Goal: Task Accomplishment & Management: Use online tool/utility

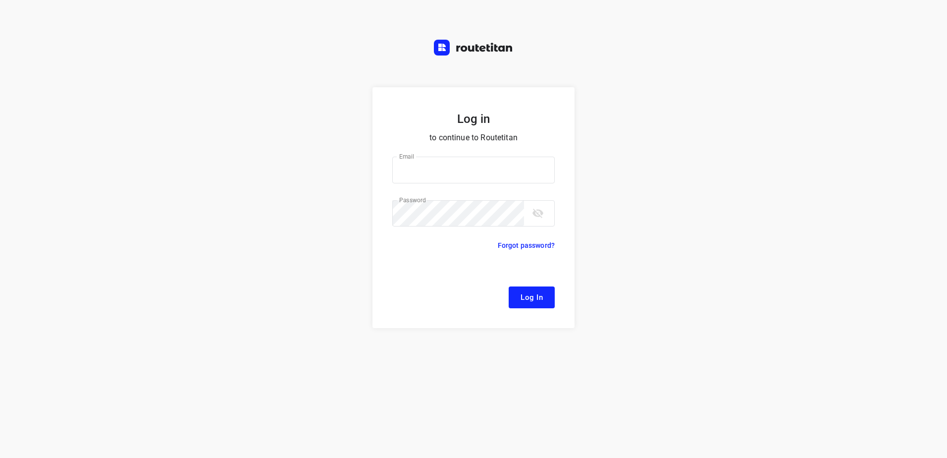
type input "[EMAIL_ADDRESS][DOMAIN_NAME]"
click at [537, 293] on span "Log In" at bounding box center [532, 297] width 22 height 13
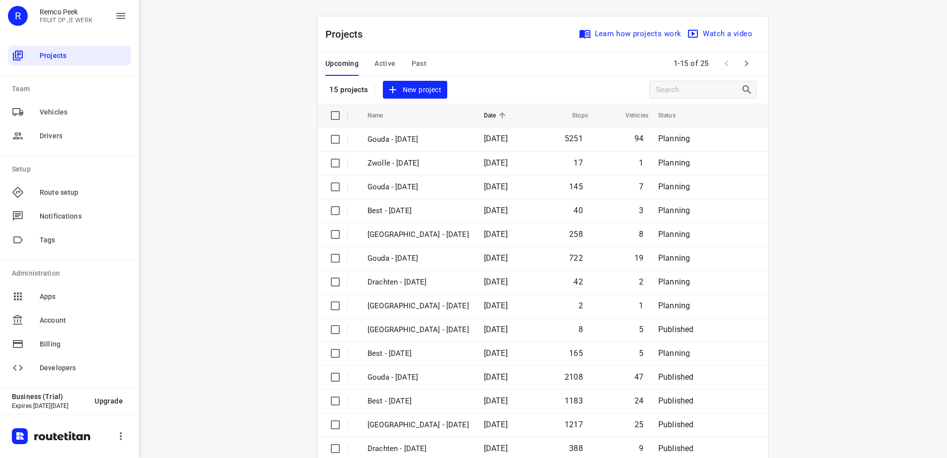
click at [377, 64] on span "Active" at bounding box center [384, 63] width 21 height 12
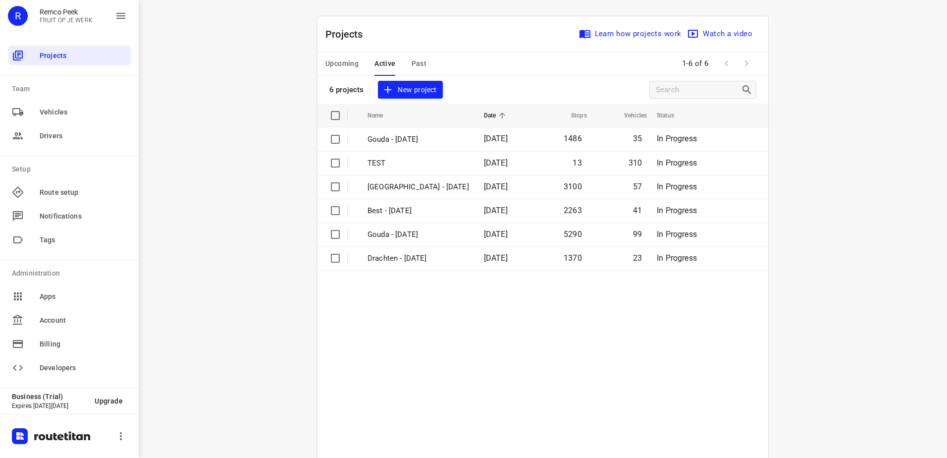
click at [346, 62] on span "Upcoming" at bounding box center [341, 63] width 33 height 12
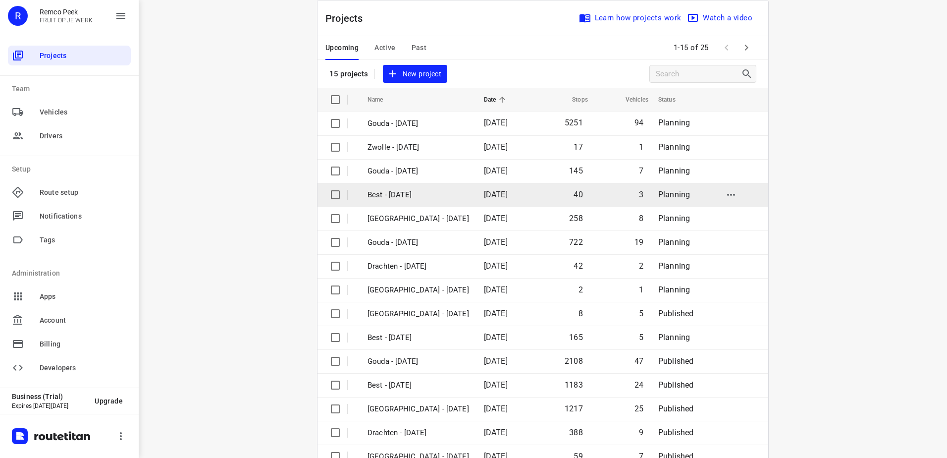
scroll to position [43, 0]
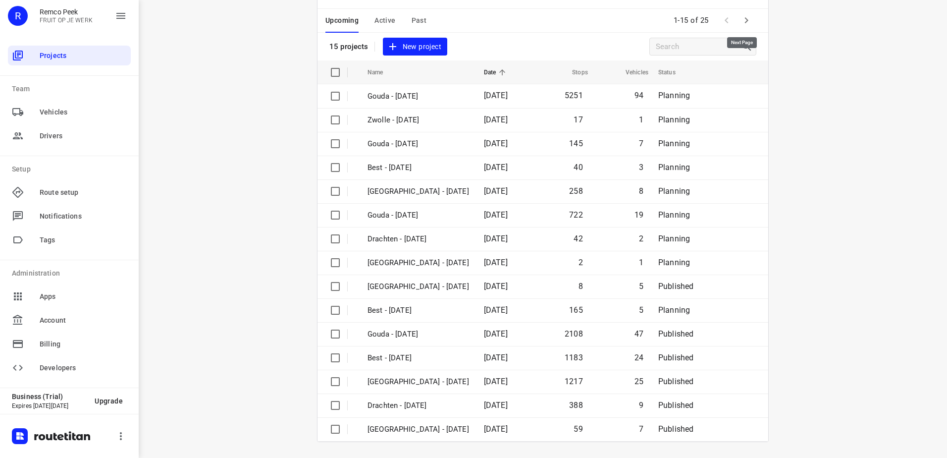
click at [745, 22] on icon "button" at bounding box center [747, 20] width 12 height 12
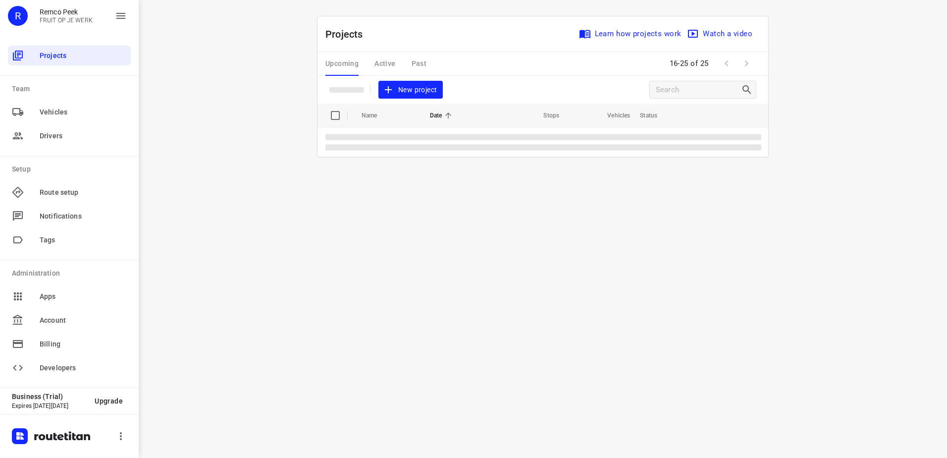
scroll to position [0, 0]
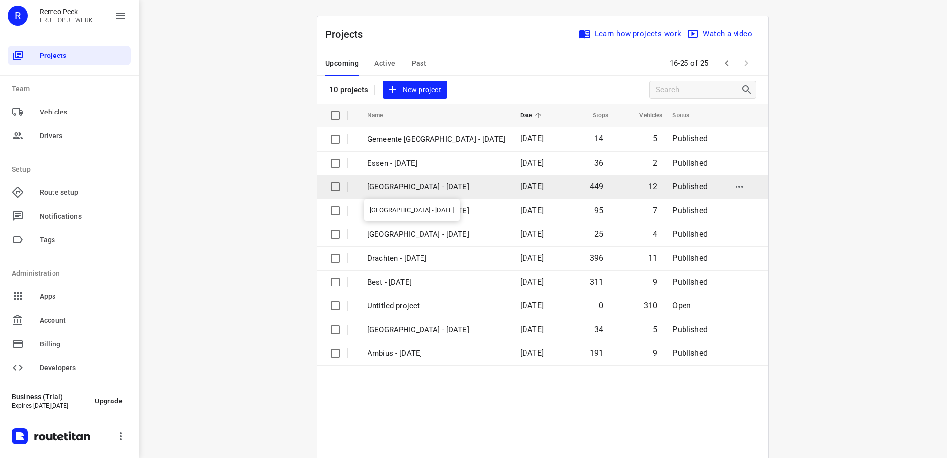
click at [464, 189] on p "[GEOGRAPHIC_DATA] - [DATE]" at bounding box center [437, 186] width 138 height 11
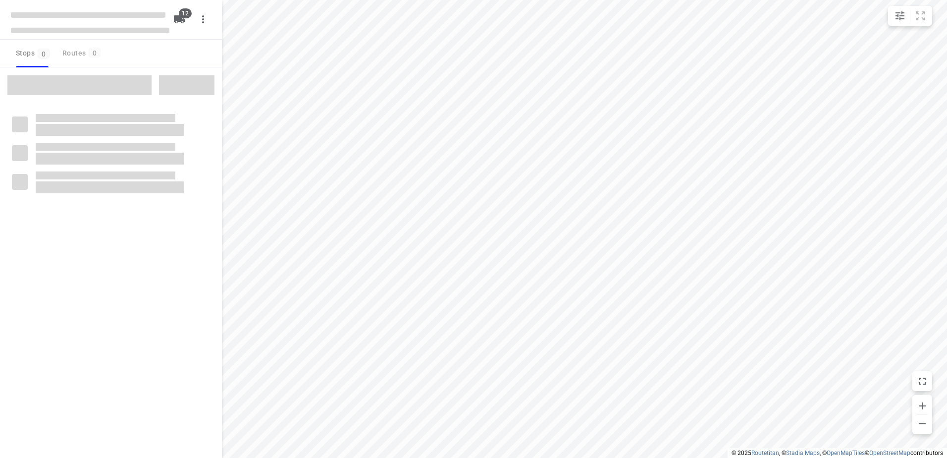
checkbox input "true"
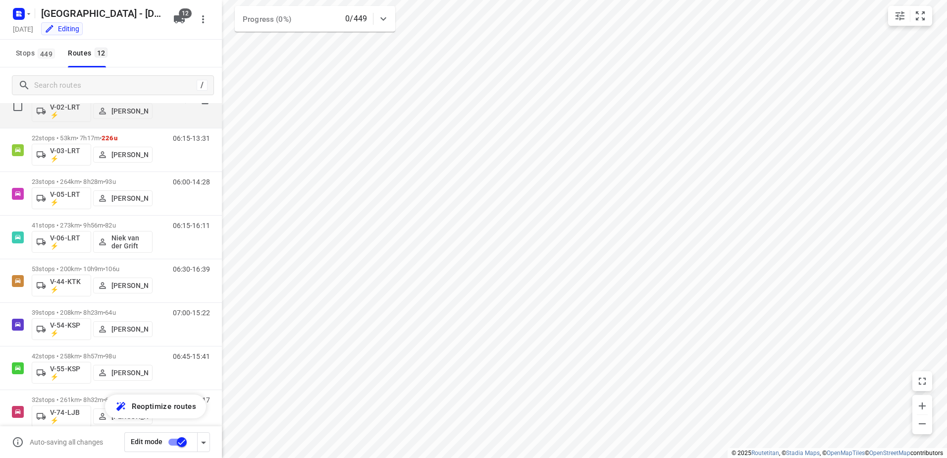
scroll to position [99, 0]
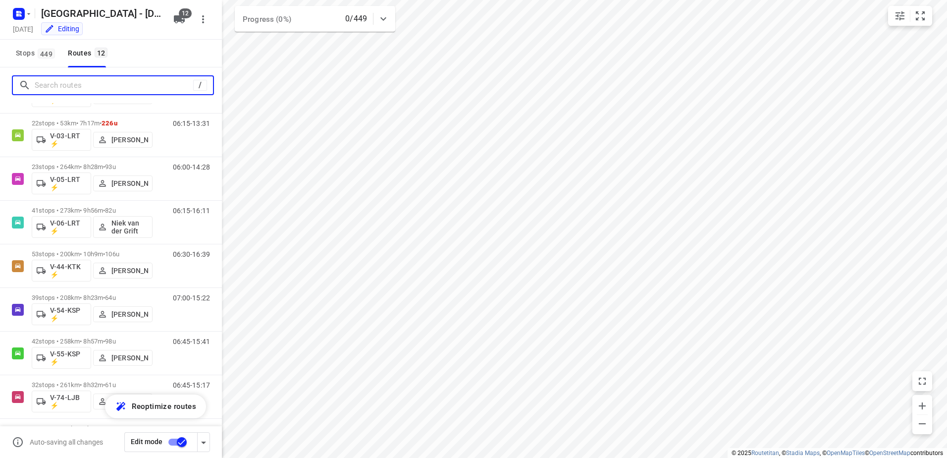
click at [89, 88] on input "Search routes" at bounding box center [114, 85] width 159 height 15
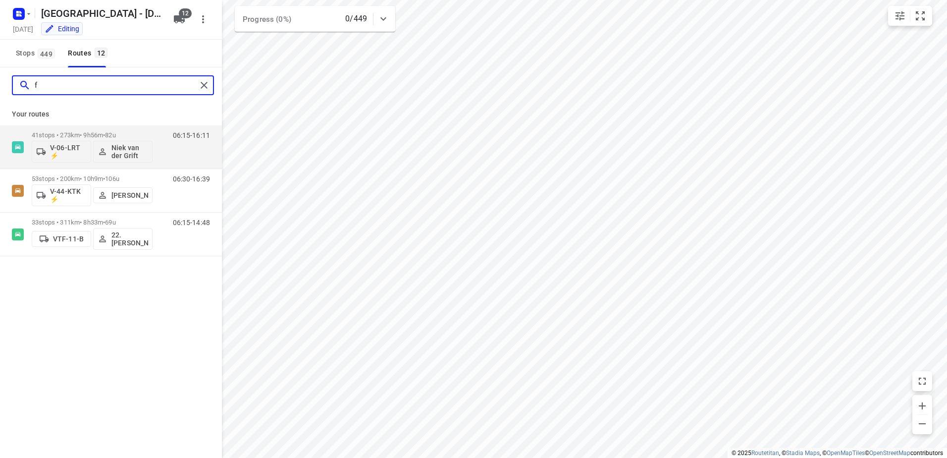
scroll to position [0, 0]
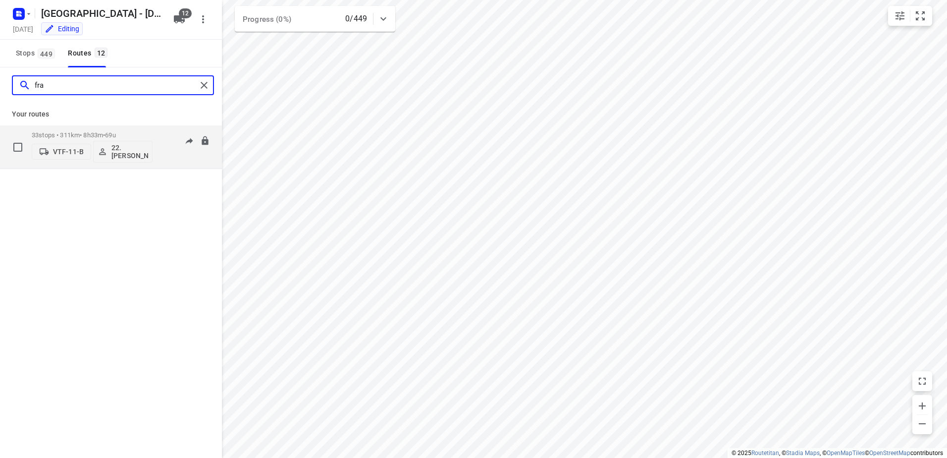
type input "fra"
click at [104, 132] on p "33 stops • 311km • 8h33m • 69u" at bounding box center [92, 134] width 121 height 7
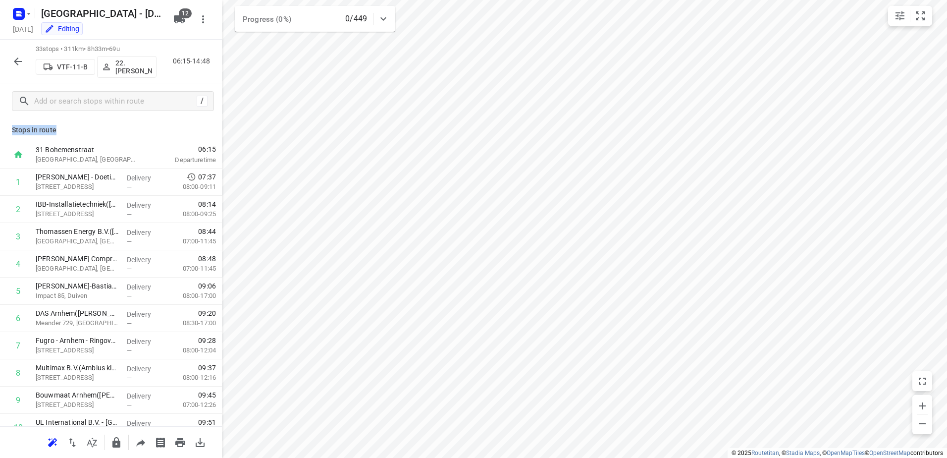
drag, startPoint x: 60, startPoint y: 133, endPoint x: 10, endPoint y: 129, distance: 50.7
click at [10, 129] on div "Stops in route 31 Bohemenstraat [GEOGRAPHIC_DATA], [GEOGRAPHIC_DATA] 06:15 Depa…" at bounding box center [111, 272] width 222 height 307
drag, startPoint x: 10, startPoint y: 129, endPoint x: 54, endPoint y: 129, distance: 44.6
click at [54, 129] on p "Stops in route" at bounding box center [111, 130] width 198 height 10
click at [21, 59] on icon "button" at bounding box center [18, 61] width 12 height 12
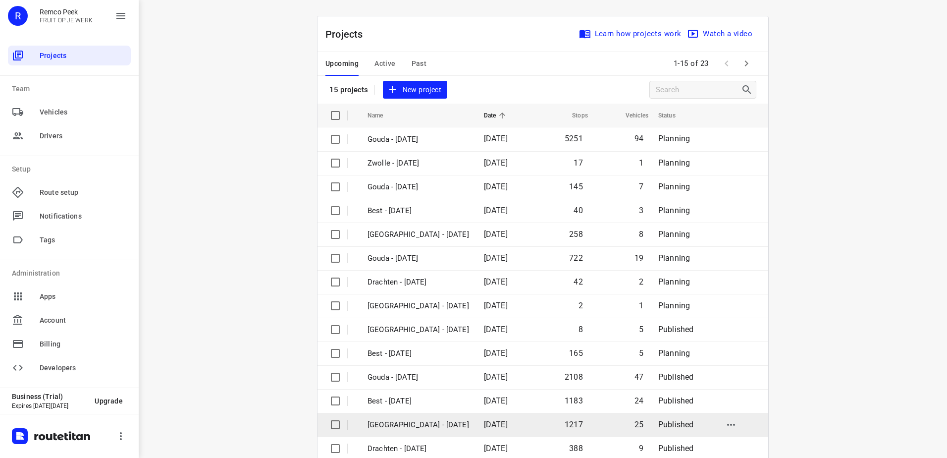
click at [424, 418] on td "[GEOGRAPHIC_DATA] - [DATE]" at bounding box center [417, 425] width 118 height 24
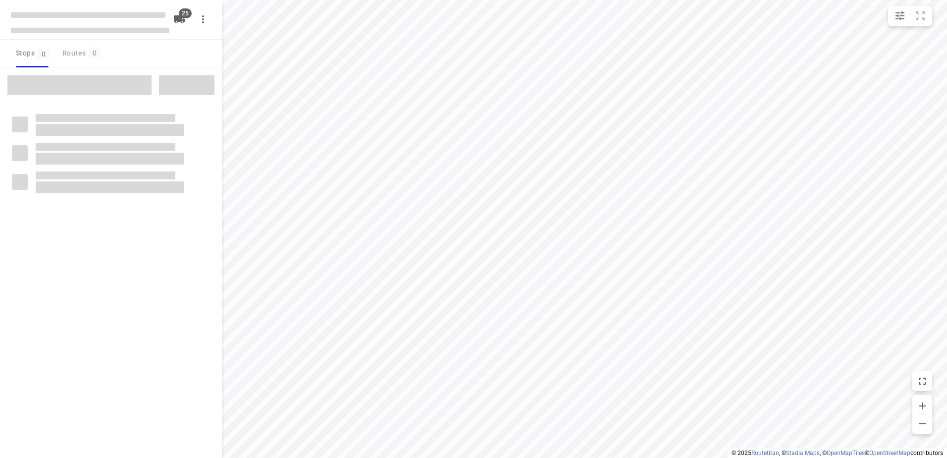
checkbox input "true"
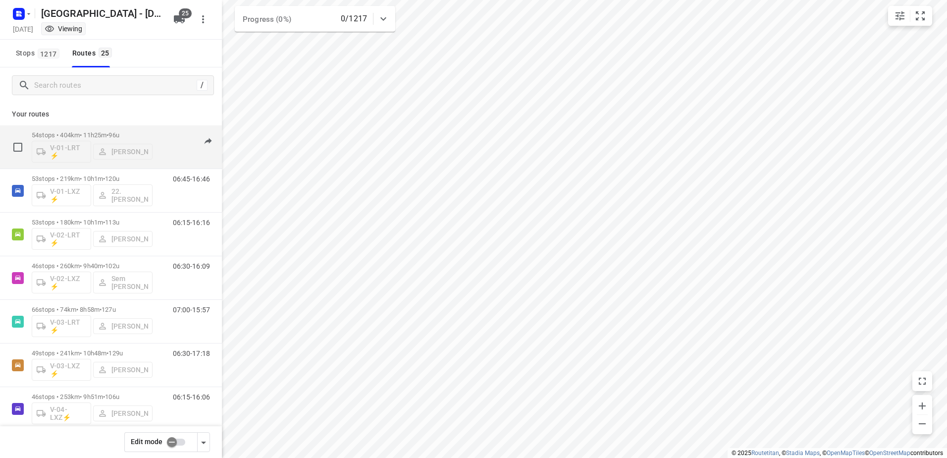
click at [133, 152] on div "V-01-LRT ⚡ [PERSON_NAME]" at bounding box center [92, 151] width 121 height 24
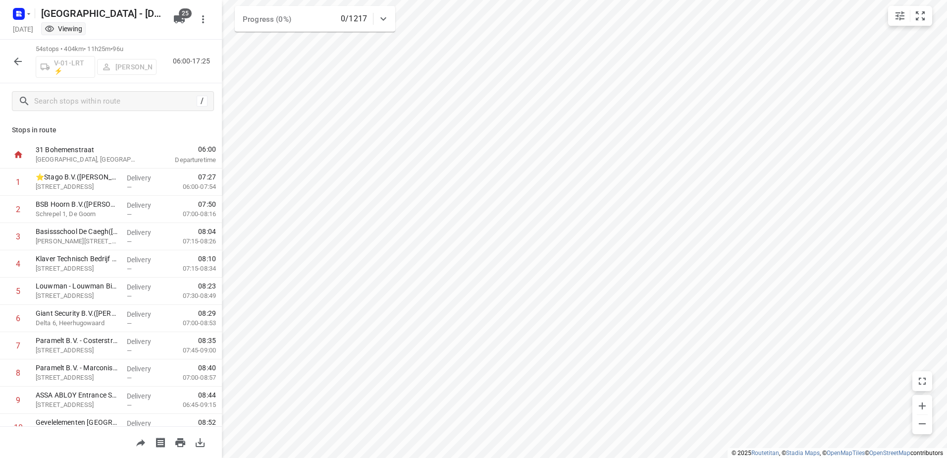
click at [127, 61] on div "V-01-LRT ⚡ [PERSON_NAME]" at bounding box center [96, 66] width 121 height 24
click at [9, 57] on button "button" at bounding box center [18, 62] width 20 height 20
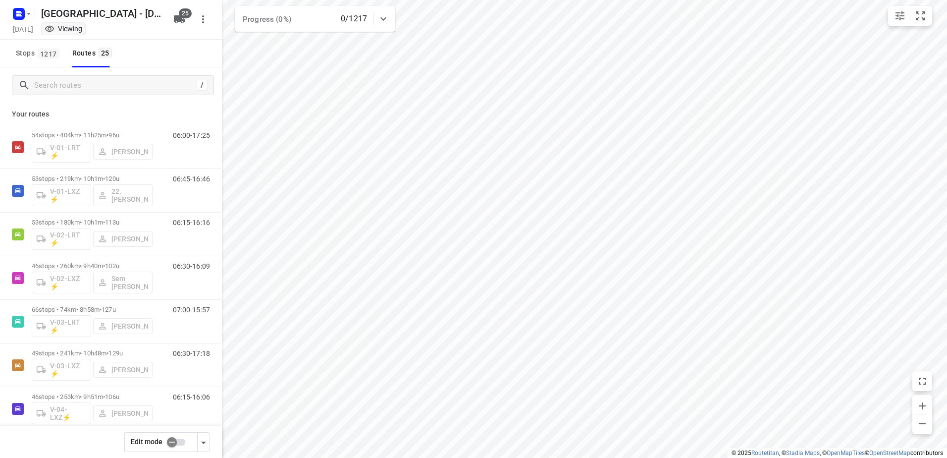
click at [178, 443] on input "checkbox" at bounding box center [172, 441] width 56 height 19
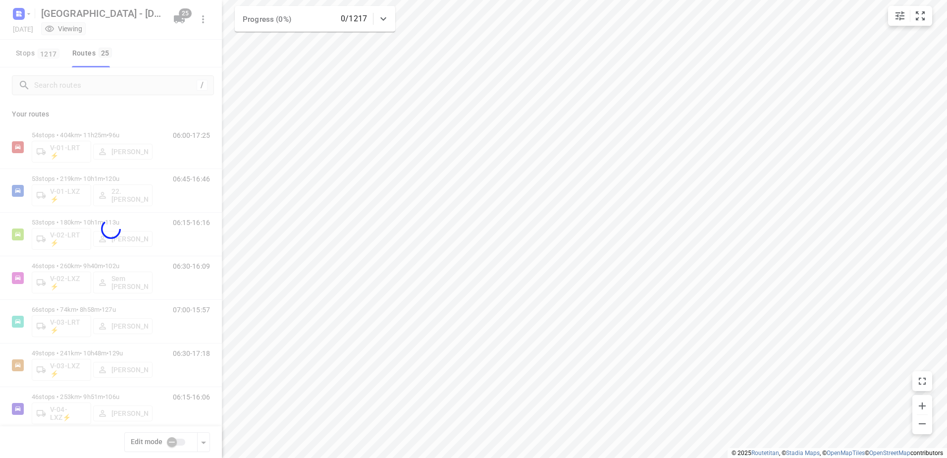
checkbox input "true"
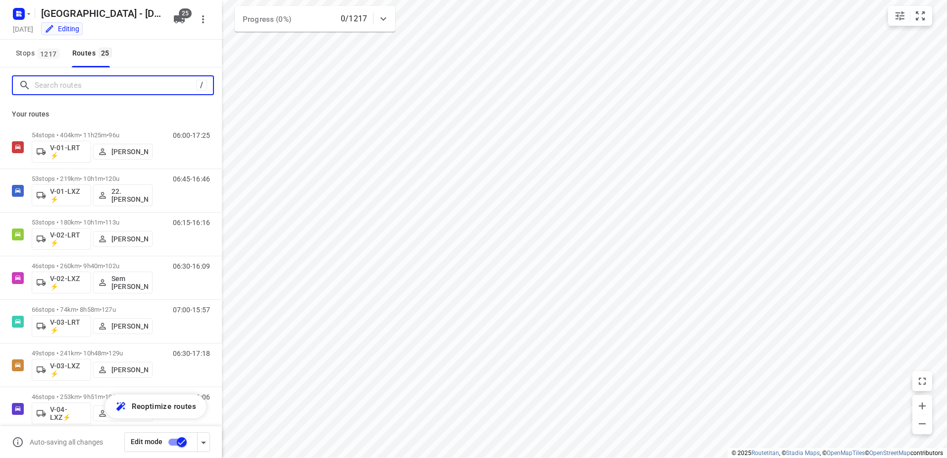
click at [86, 84] on input "Search routes" at bounding box center [115, 85] width 161 height 15
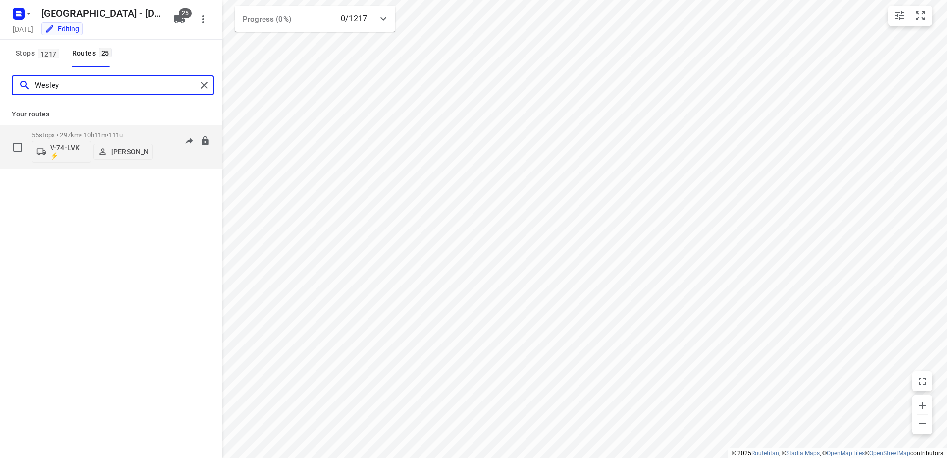
type input "Wesley"
click at [132, 148] on p "[PERSON_NAME]" at bounding box center [129, 152] width 37 height 8
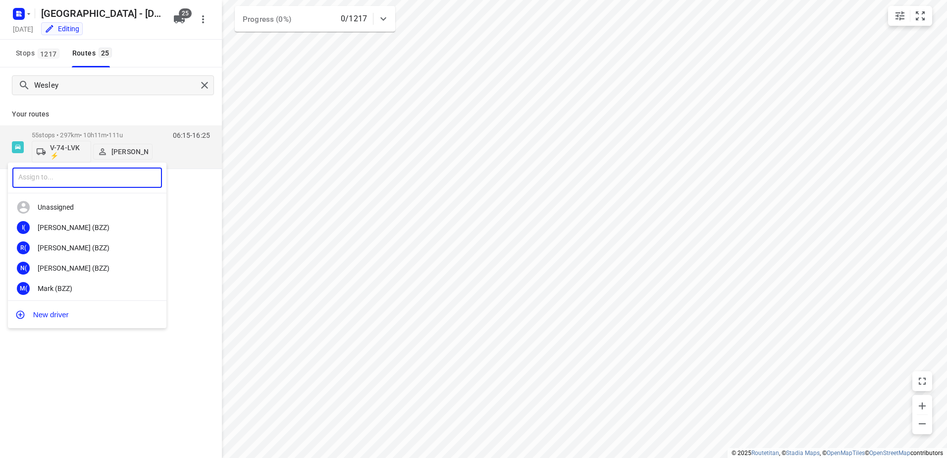
click at [111, 179] on input "text" at bounding box center [87, 177] width 150 height 20
type input "Fredd"
click at [87, 223] on div "[PERSON_NAME]" at bounding box center [90, 227] width 104 height 8
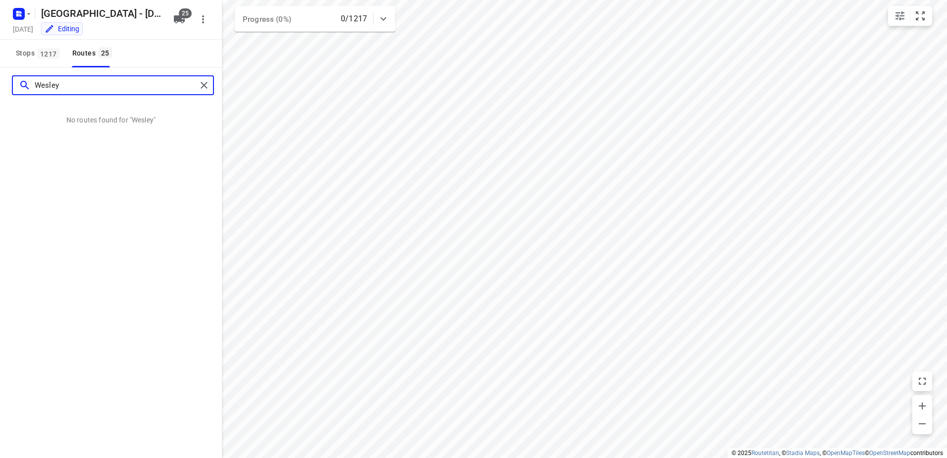
drag, startPoint x: 84, startPoint y: 89, endPoint x: -131, endPoint y: 85, distance: 215.0
click at [0, 85] on html "i © 2025 Routetitan , © Stadia Maps , © OpenMapTiles © OpenStreetMap contributo…" at bounding box center [473, 229] width 947 height 458
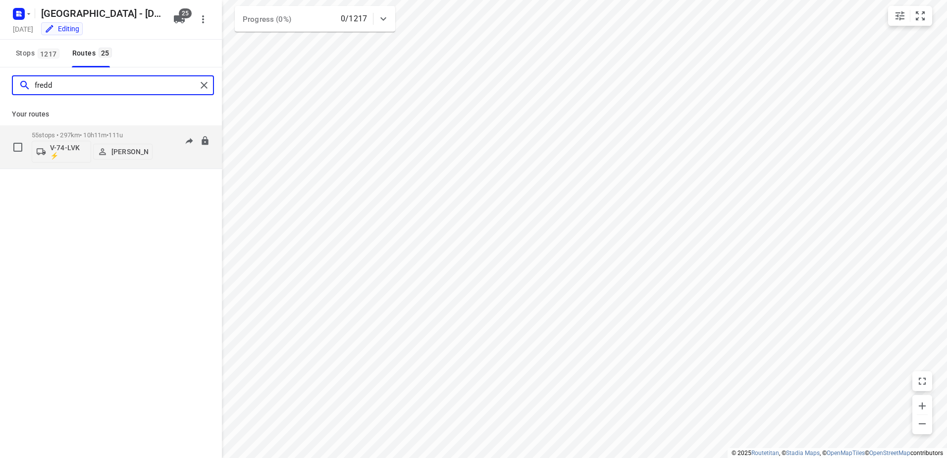
type input "fredd"
click at [153, 127] on div "55 stops • 297km • 10h11m • 111u V-74-LVK ⚡ [PERSON_NAME] 06:15-16:25" at bounding box center [127, 146] width 190 height 41
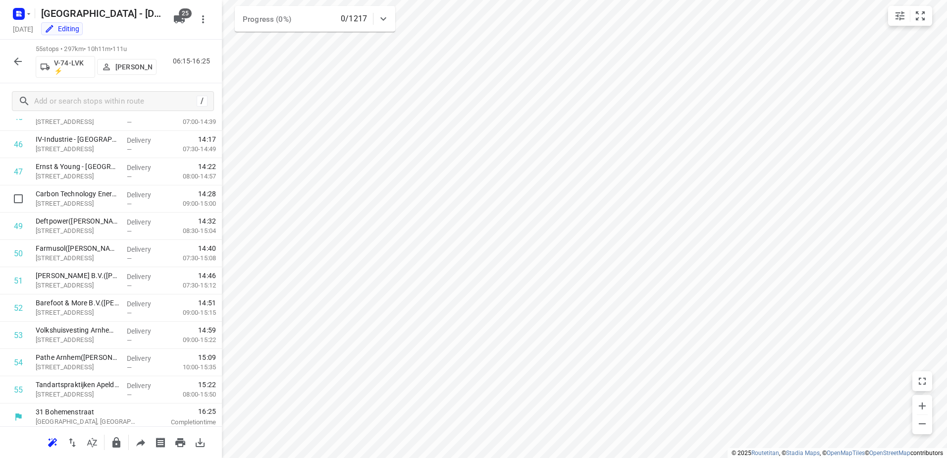
scroll to position [1268, 0]
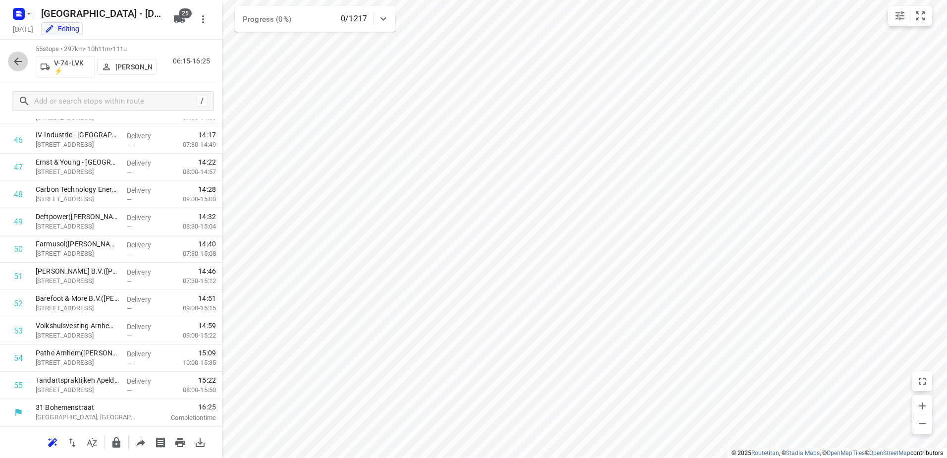
click at [19, 55] on icon "button" at bounding box center [18, 61] width 12 height 12
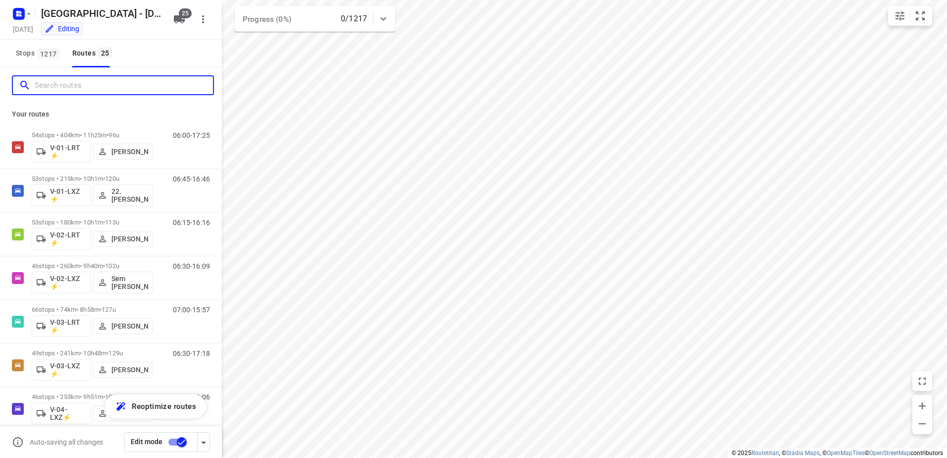
click at [72, 82] on input "Search routes" at bounding box center [124, 85] width 178 height 15
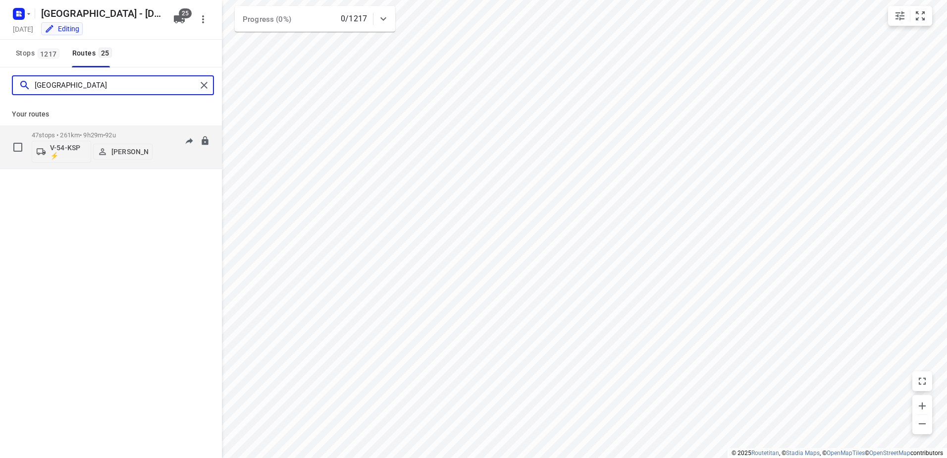
type input "[GEOGRAPHIC_DATA]"
click at [158, 133] on div "47 stops • 261km • 9h29m • 92u V-54-KSP ⚡ [GEOGRAPHIC_DATA] Rave 06:30-15:59" at bounding box center [127, 146] width 190 height 41
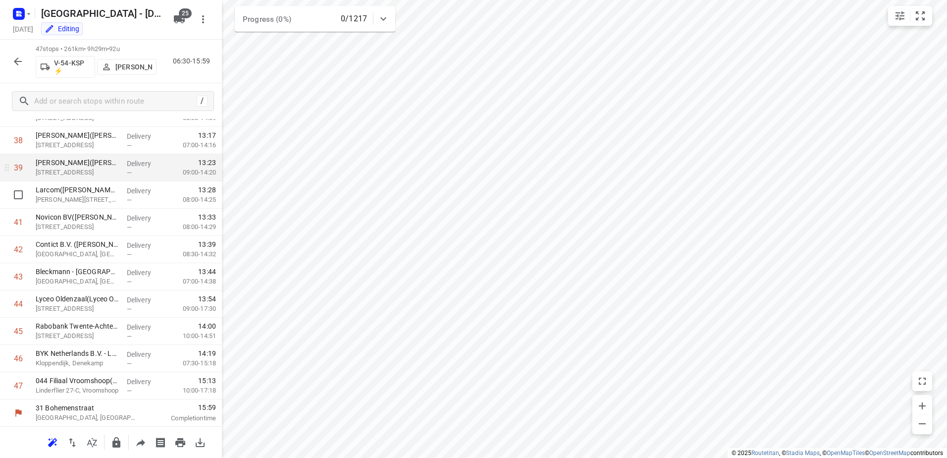
scroll to position [1050, 0]
click at [16, 55] on icon "button" at bounding box center [18, 61] width 12 height 12
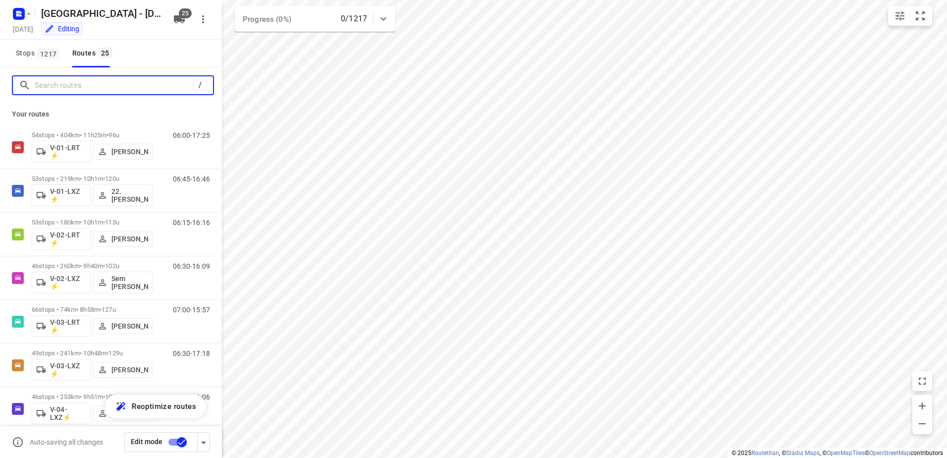
click at [88, 80] on input "Search routes" at bounding box center [114, 85] width 159 height 15
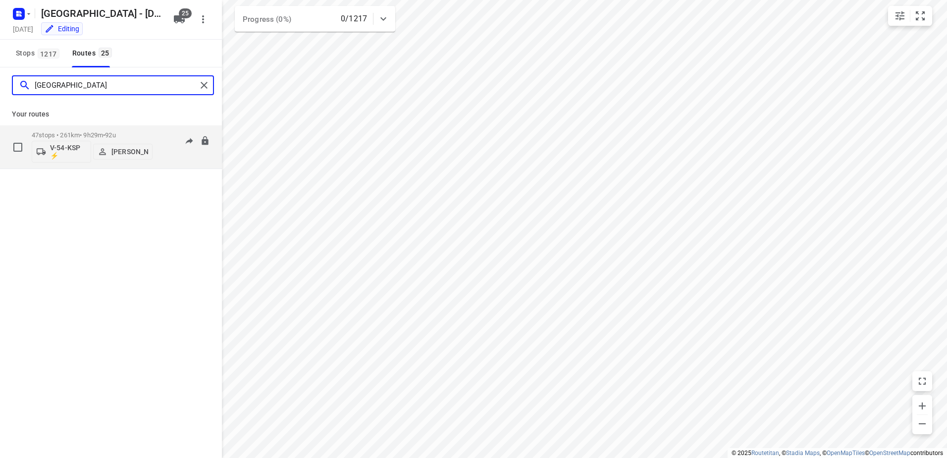
type input "[GEOGRAPHIC_DATA]"
click at [129, 150] on p "[PERSON_NAME]" at bounding box center [129, 152] width 37 height 8
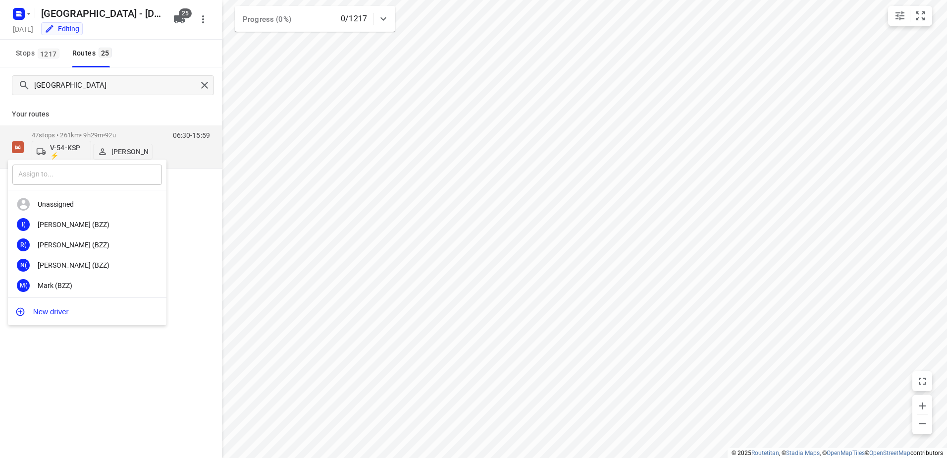
click at [88, 177] on input "text" at bounding box center [87, 174] width 150 height 20
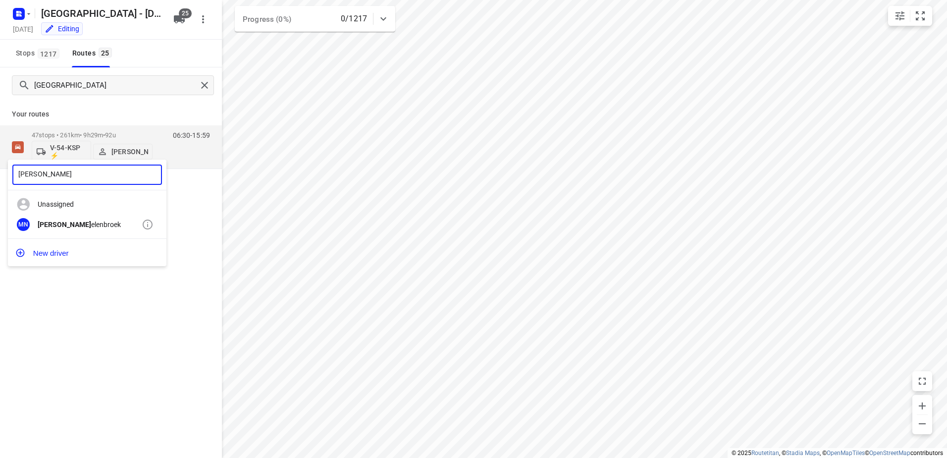
type input "[PERSON_NAME]"
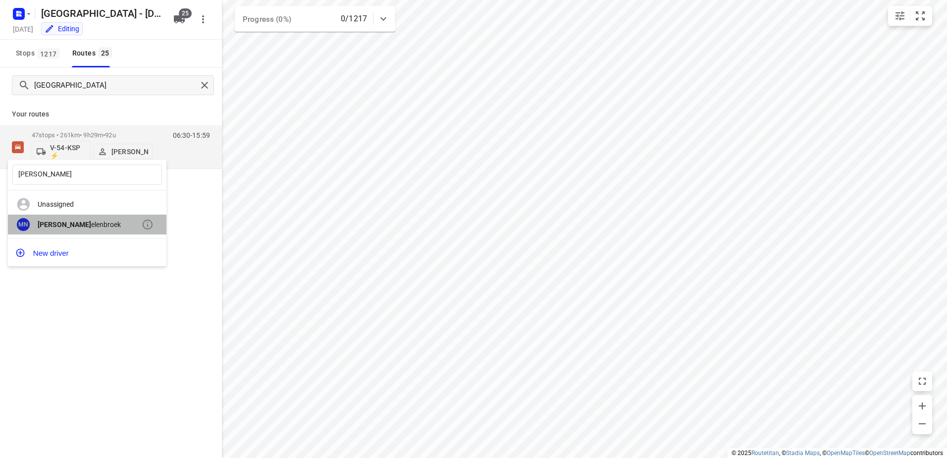
click at [76, 223] on div "[PERSON_NAME] elenbroek" at bounding box center [90, 224] width 104 height 8
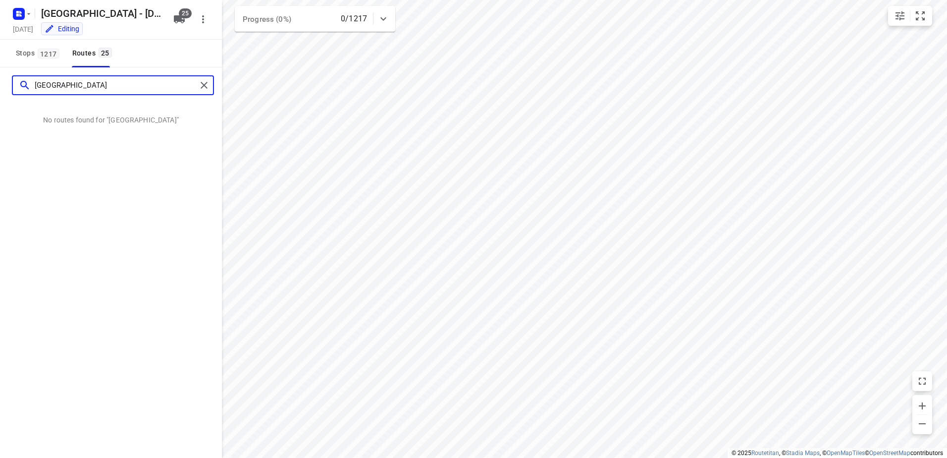
drag, startPoint x: 79, startPoint y: 89, endPoint x: 5, endPoint y: 94, distance: 73.9
click at [5, 94] on div "[GEOGRAPHIC_DATA]" at bounding box center [111, 85] width 222 height 36
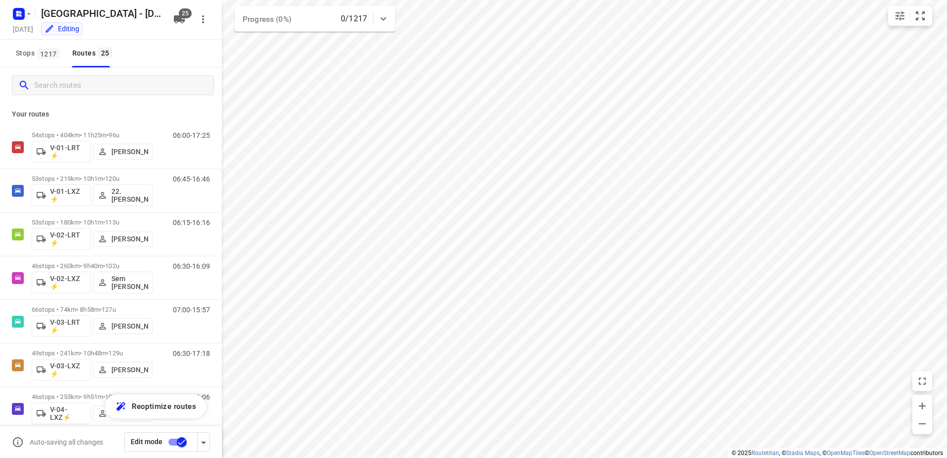
click at [178, 440] on input "checkbox" at bounding box center [182, 441] width 56 height 19
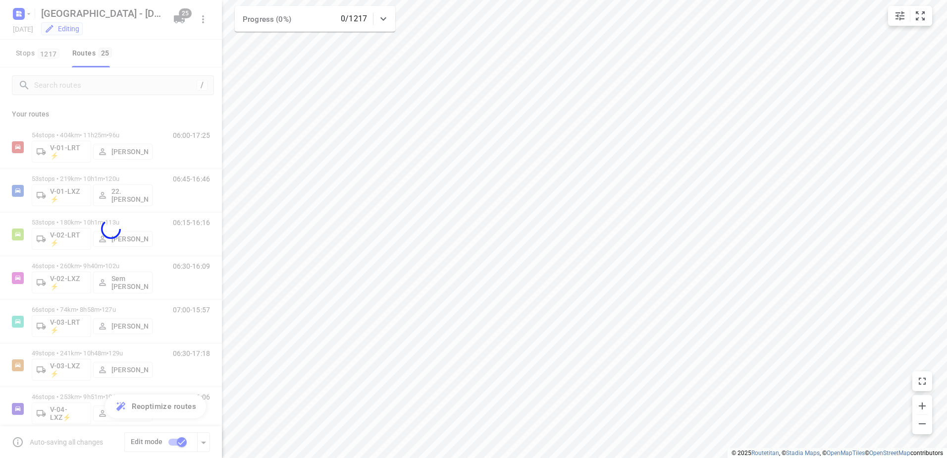
checkbox input "false"
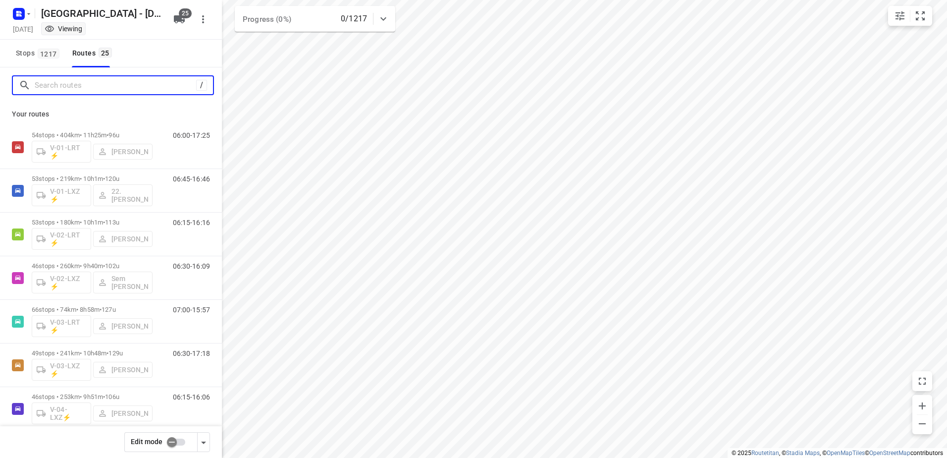
click at [112, 85] on input "Search routes" at bounding box center [115, 85] width 161 height 15
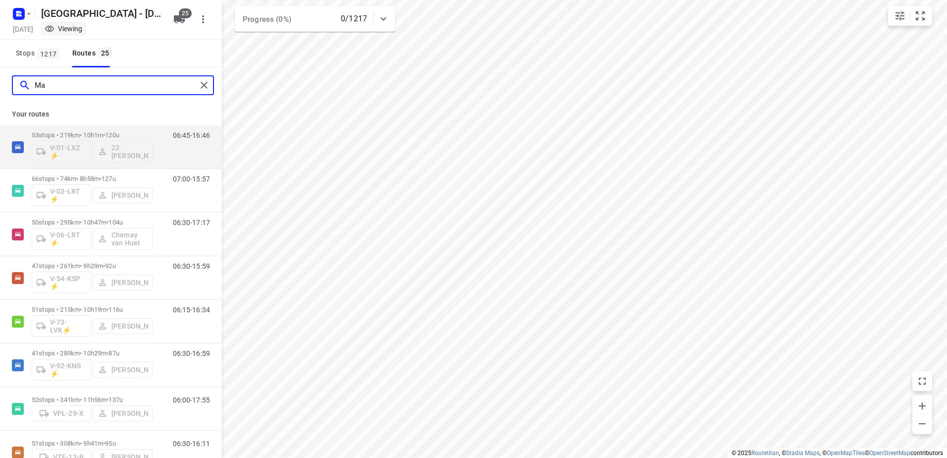
type input "Max"
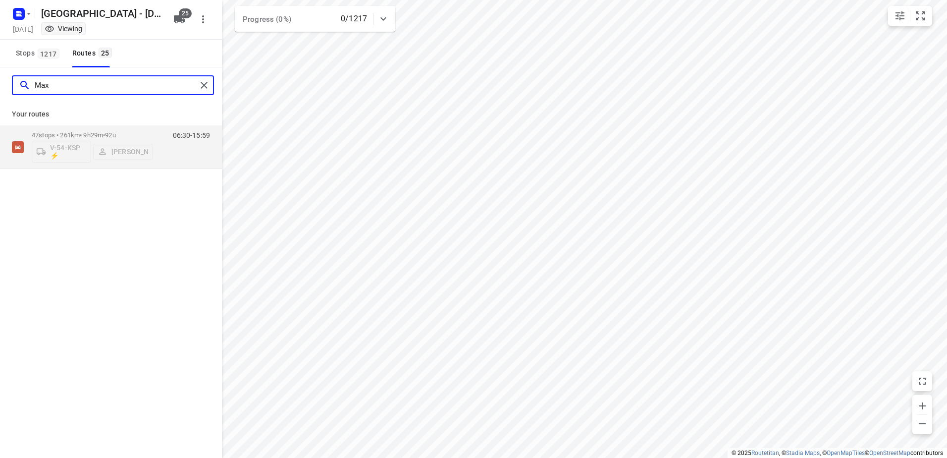
drag, startPoint x: 112, startPoint y: 85, endPoint x: 1, endPoint y: 80, distance: 111.1
click at [1, 80] on div "Max" at bounding box center [111, 85] width 222 height 36
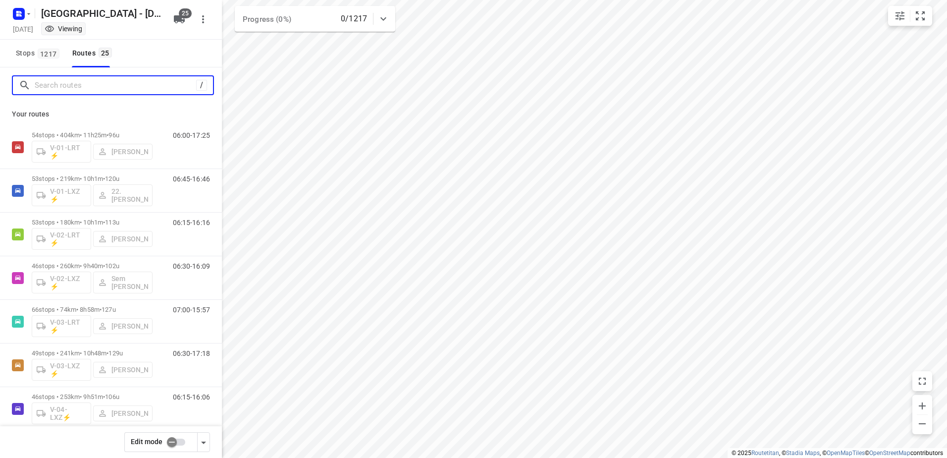
click at [141, 88] on input "Search routes" at bounding box center [115, 85] width 161 height 15
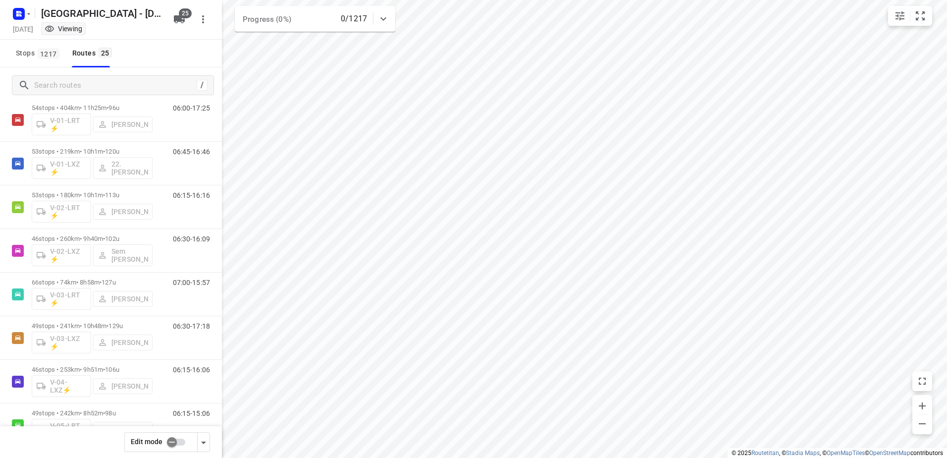
scroll to position [0, 0]
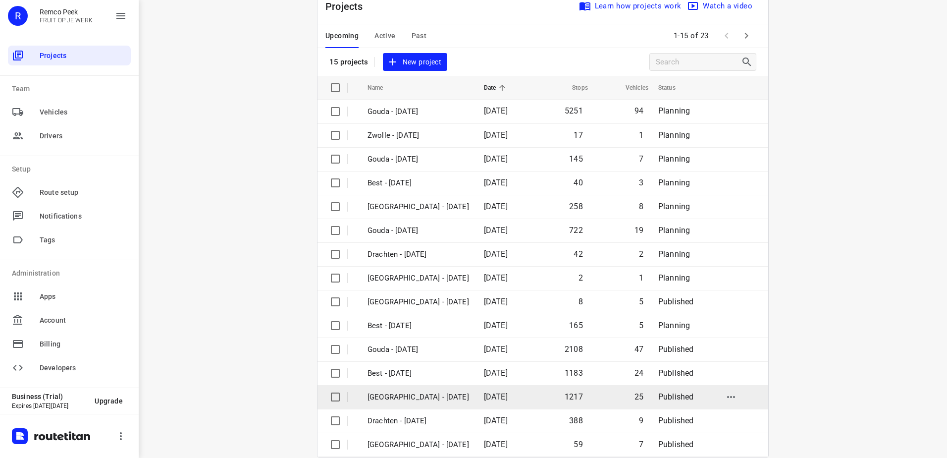
scroll to position [43, 0]
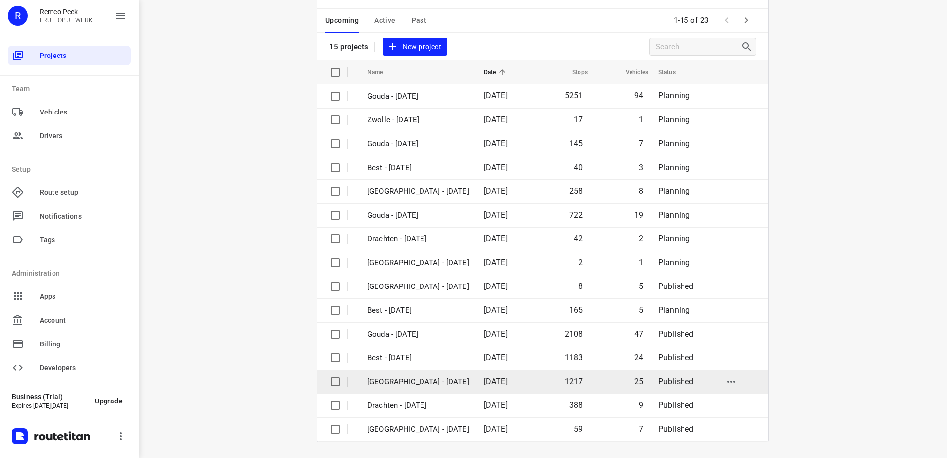
click at [415, 382] on p "[GEOGRAPHIC_DATA] - [DATE]" at bounding box center [419, 381] width 102 height 11
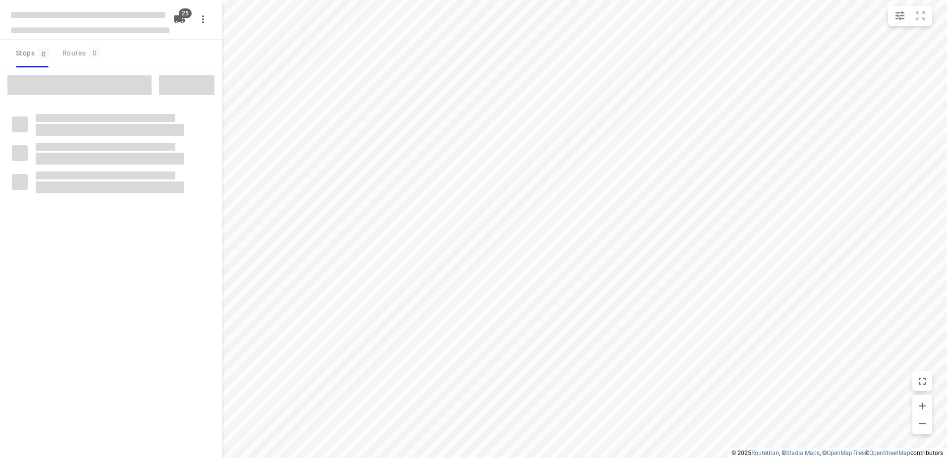
checkbox input "true"
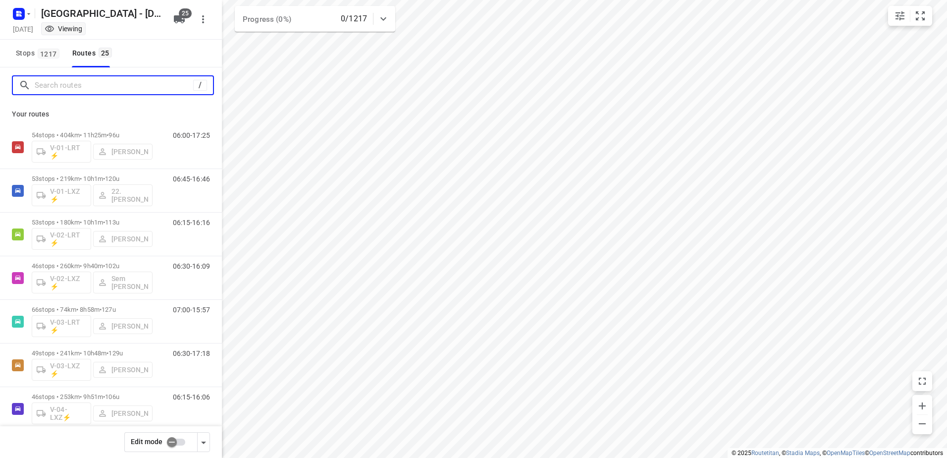
click at [120, 80] on input "Search routes" at bounding box center [114, 85] width 159 height 15
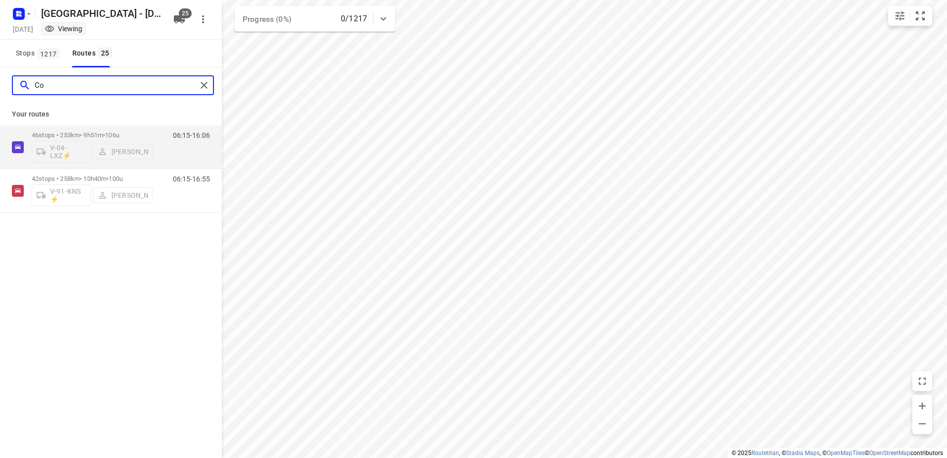
type input "Co"
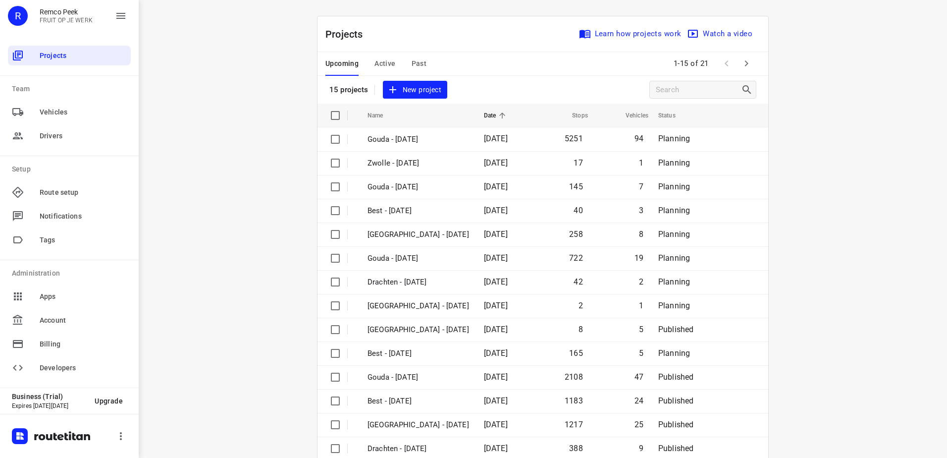
drag, startPoint x: 382, startPoint y: 61, endPoint x: 402, endPoint y: 164, distance: 104.9
click at [382, 61] on span "Active" at bounding box center [384, 63] width 21 height 12
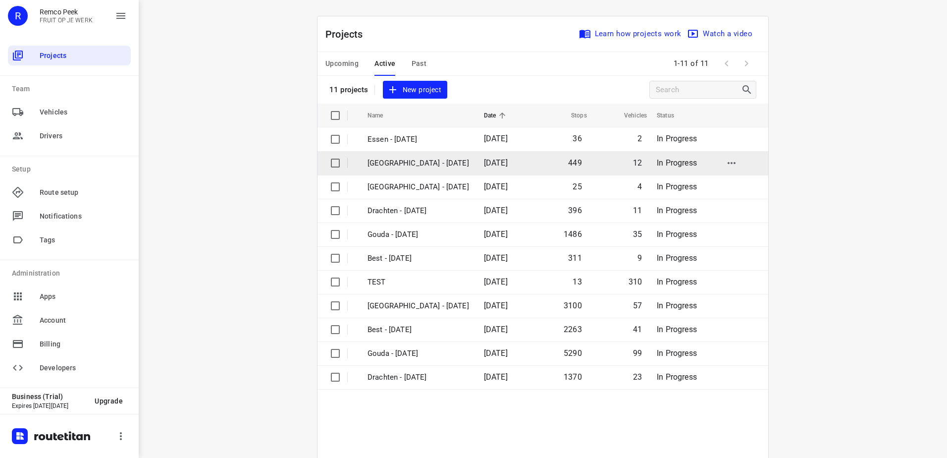
click at [418, 163] on p "Zwolle - Tuesday" at bounding box center [419, 163] width 102 height 11
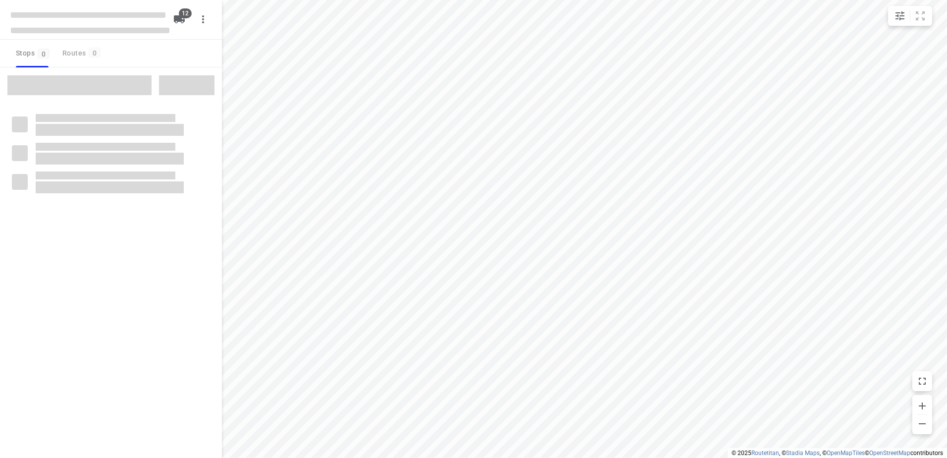
checkbox input "true"
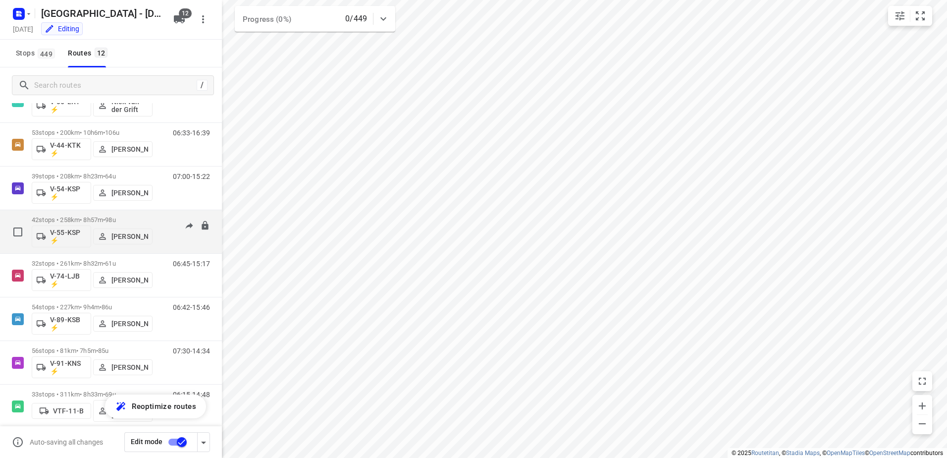
scroll to position [232, 0]
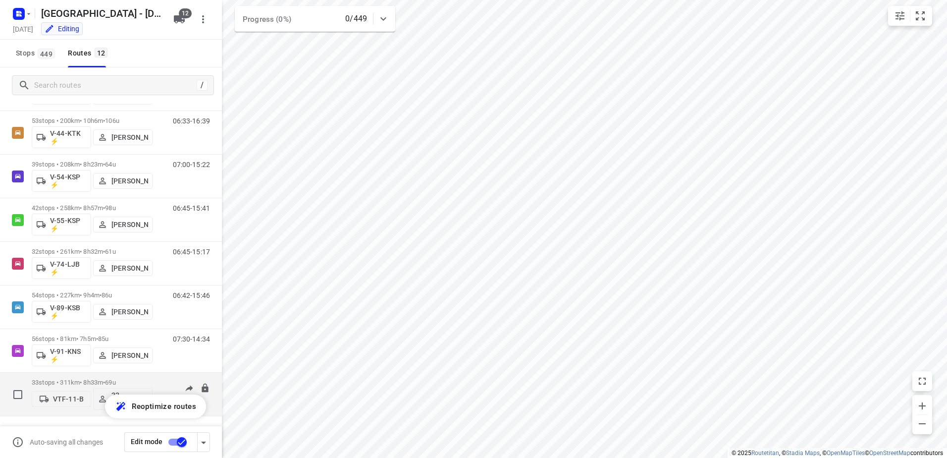
click at [102, 392] on span "22. [PERSON_NAME]" at bounding box center [123, 399] width 51 height 16
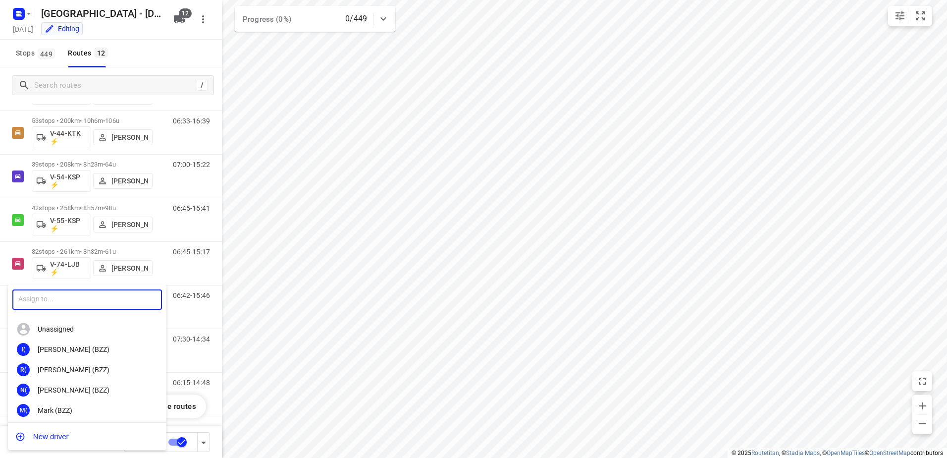
click at [85, 300] on input "text" at bounding box center [87, 299] width 150 height 20
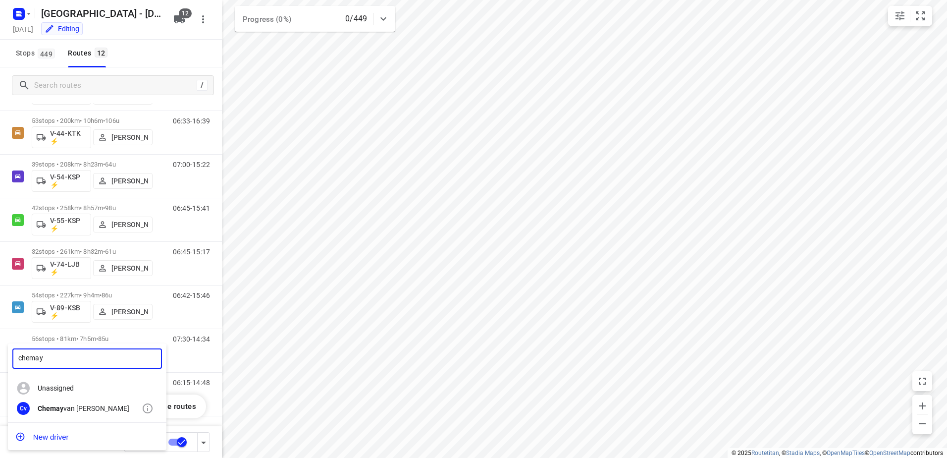
type input "chemay"
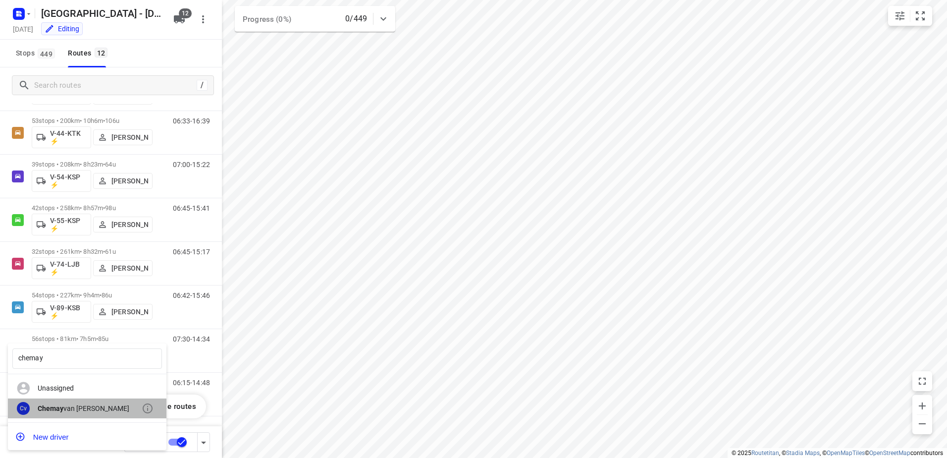
click at [71, 409] on div "Chemay van Huet" at bounding box center [90, 408] width 104 height 8
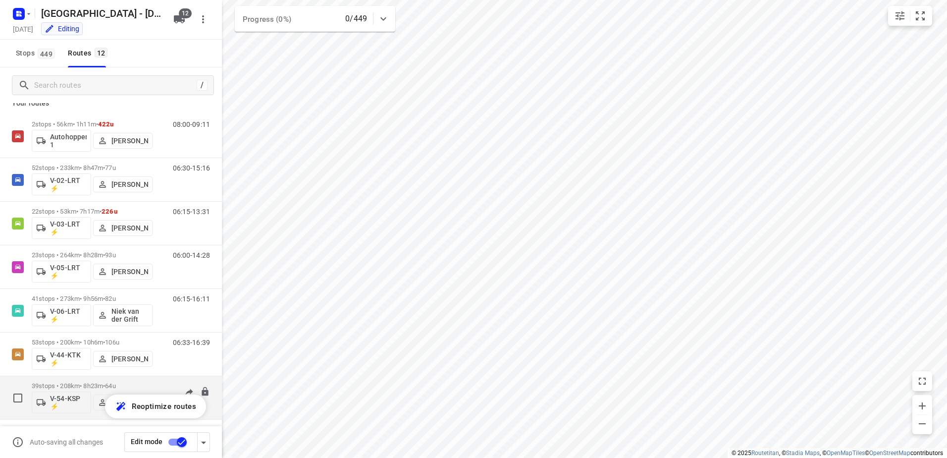
scroll to position [0, 0]
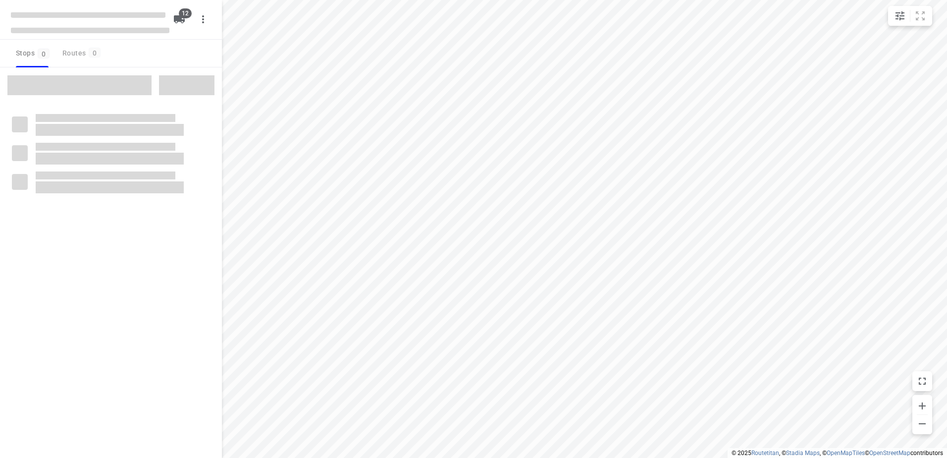
checkbox input "true"
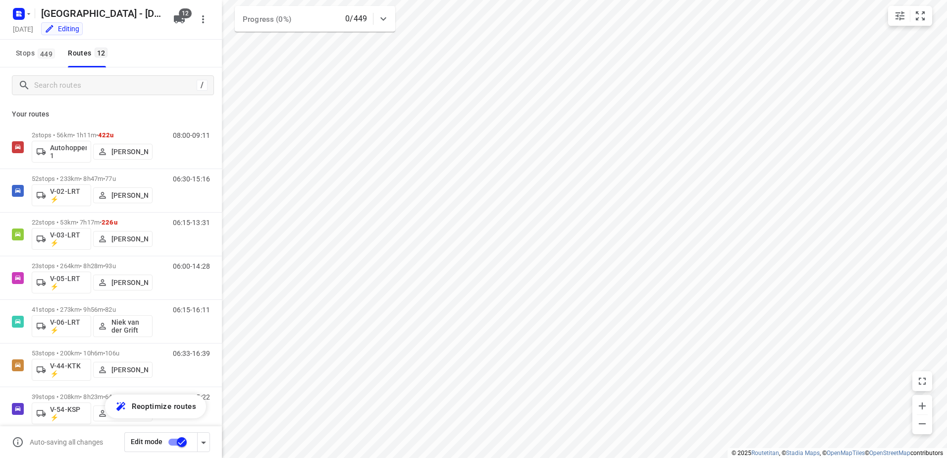
drag, startPoint x: 61, startPoint y: 114, endPoint x: 8, endPoint y: 120, distance: 53.3
click at [8, 120] on div "Your routes 2 stops • 56km • 1h11m • 422u Autohopper 1 Bas Geertsema 08:00-09:1…" at bounding box center [111, 294] width 222 height 382
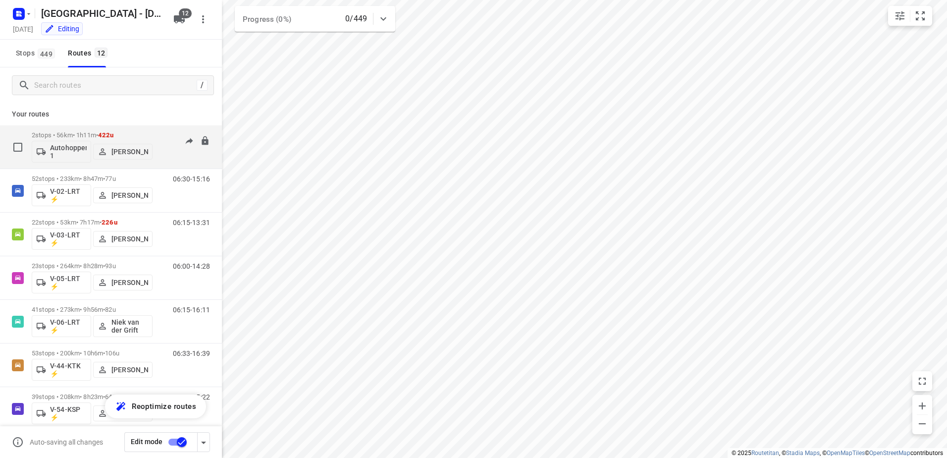
click at [134, 132] on p "2 stops • 56km • 1h11m • 422u" at bounding box center [92, 134] width 121 height 7
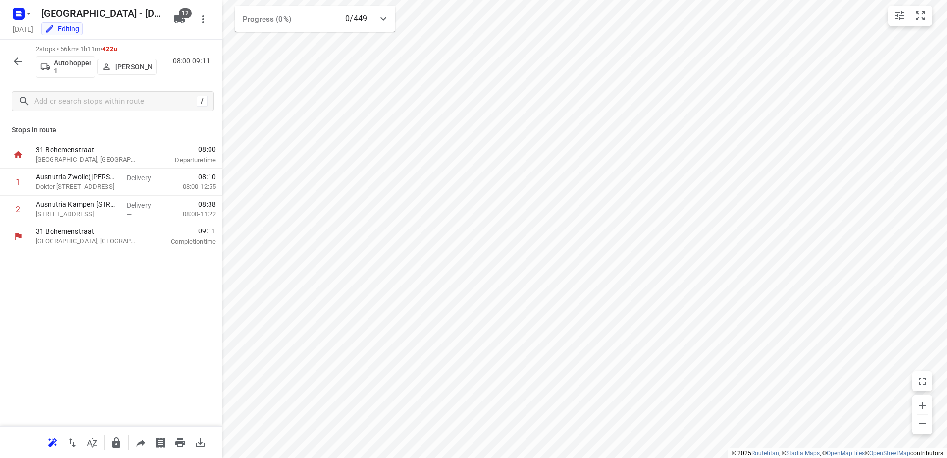
click at [14, 56] on icon "button" at bounding box center [18, 61] width 12 height 12
